Goal: Task Accomplishment & Management: Complete application form

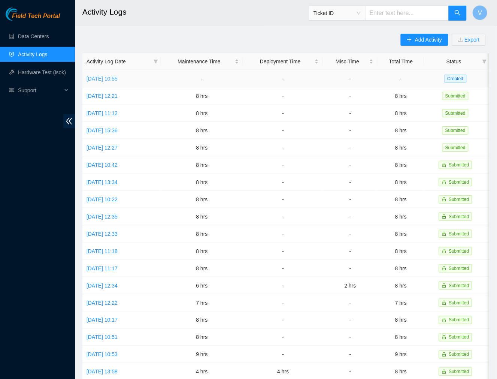
click at [97, 78] on link "[DATE] 10:55" at bounding box center [102, 79] width 31 height 6
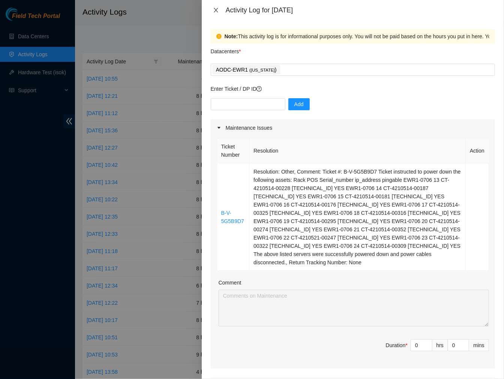
click at [215, 8] on icon "close" at bounding box center [216, 10] width 6 height 6
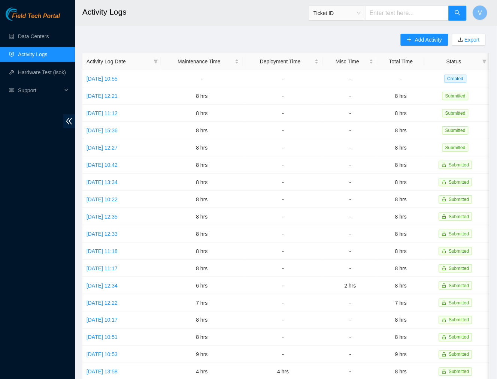
click at [173, 14] on h2 "Activity Logs" at bounding box center [251, 12] width 338 height 24
click at [112, 80] on link "[DATE] 10:55" at bounding box center [102, 79] width 31 height 6
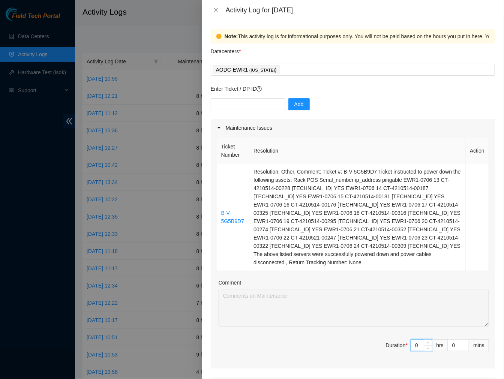
drag, startPoint x: 412, startPoint y: 334, endPoint x: 368, endPoint y: 327, distance: 45.1
click at [368, 327] on div "Ticket Number Resolution Action B-V-5G5B9D7 Resolution: Other, Comment: Ticket …" at bounding box center [353, 252] width 284 height 232
type input "8"
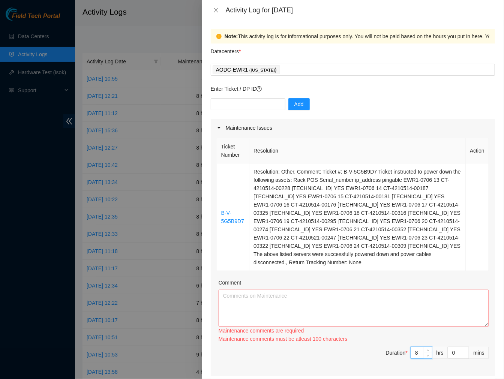
type input "8"
click at [247, 290] on textarea "Comment" at bounding box center [354, 308] width 270 height 37
paste textarea "Ticket #: B-V-5G5B9D7 Ticket instructed to power down the following assets: Rac…"
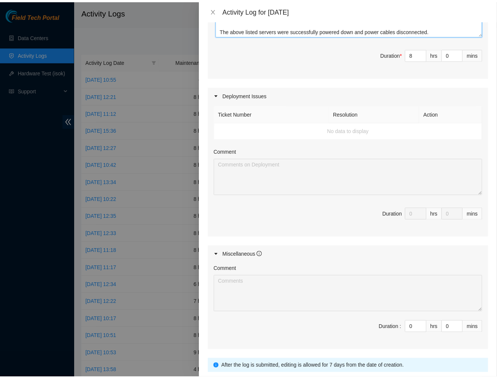
scroll to position [336, 0]
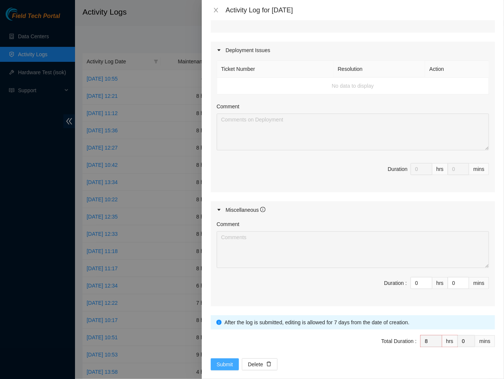
type textarea "Ticket #: B-V-5G5B9D7 Ticket instructed to power down the following assets: Rac…"
click at [224, 360] on span "Submit" at bounding box center [225, 364] width 16 height 8
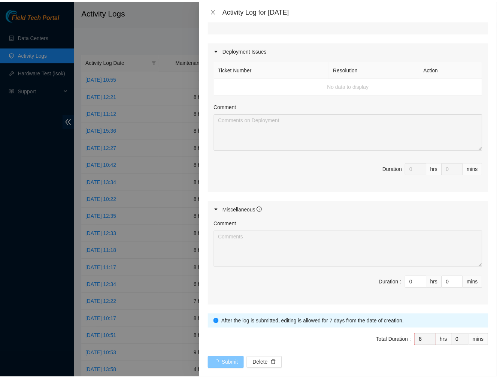
scroll to position [0, 0]
